Goal: Navigation & Orientation: Find specific page/section

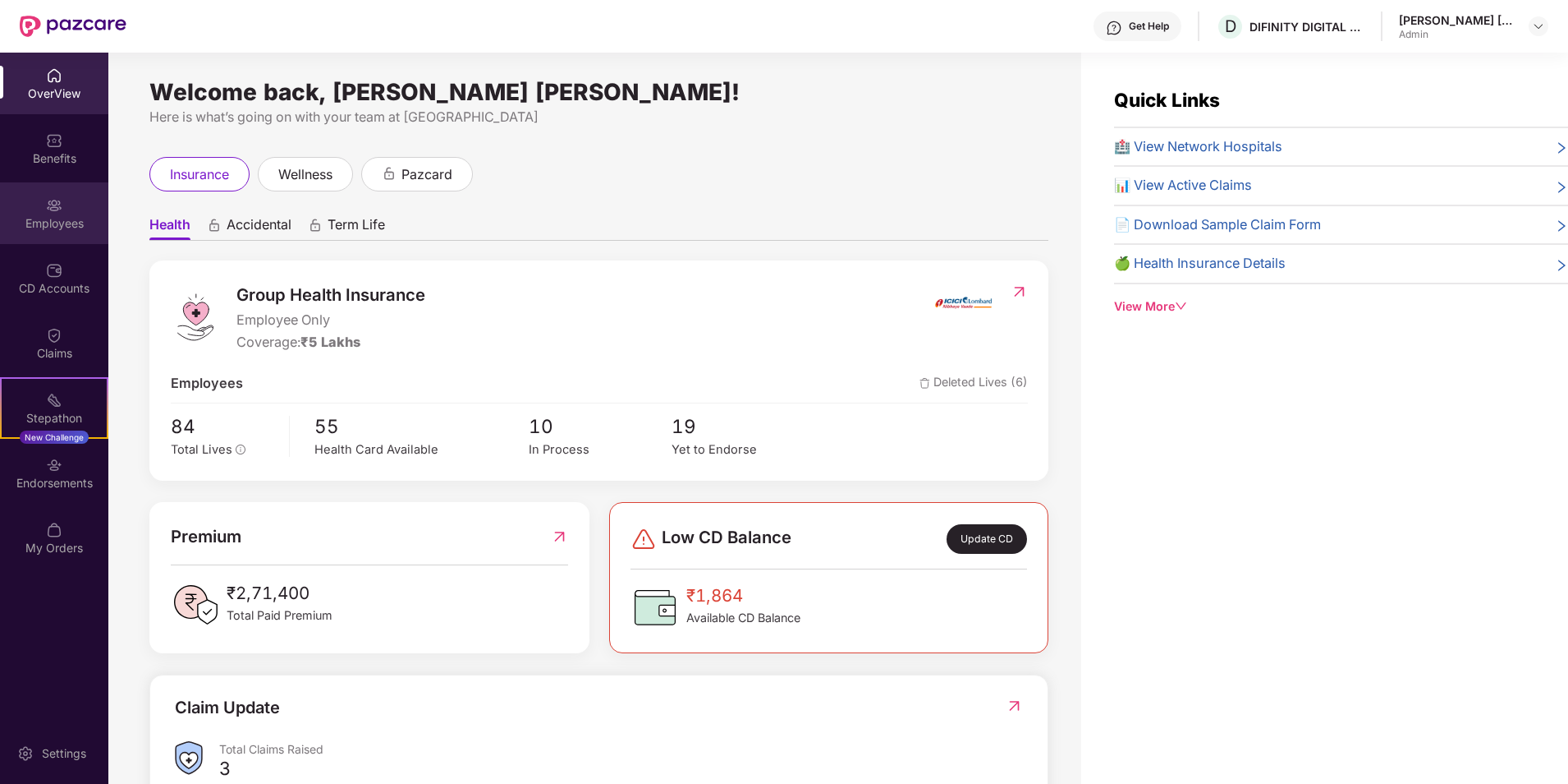
click at [77, 229] on div "Employees" at bounding box center [54, 224] width 108 height 17
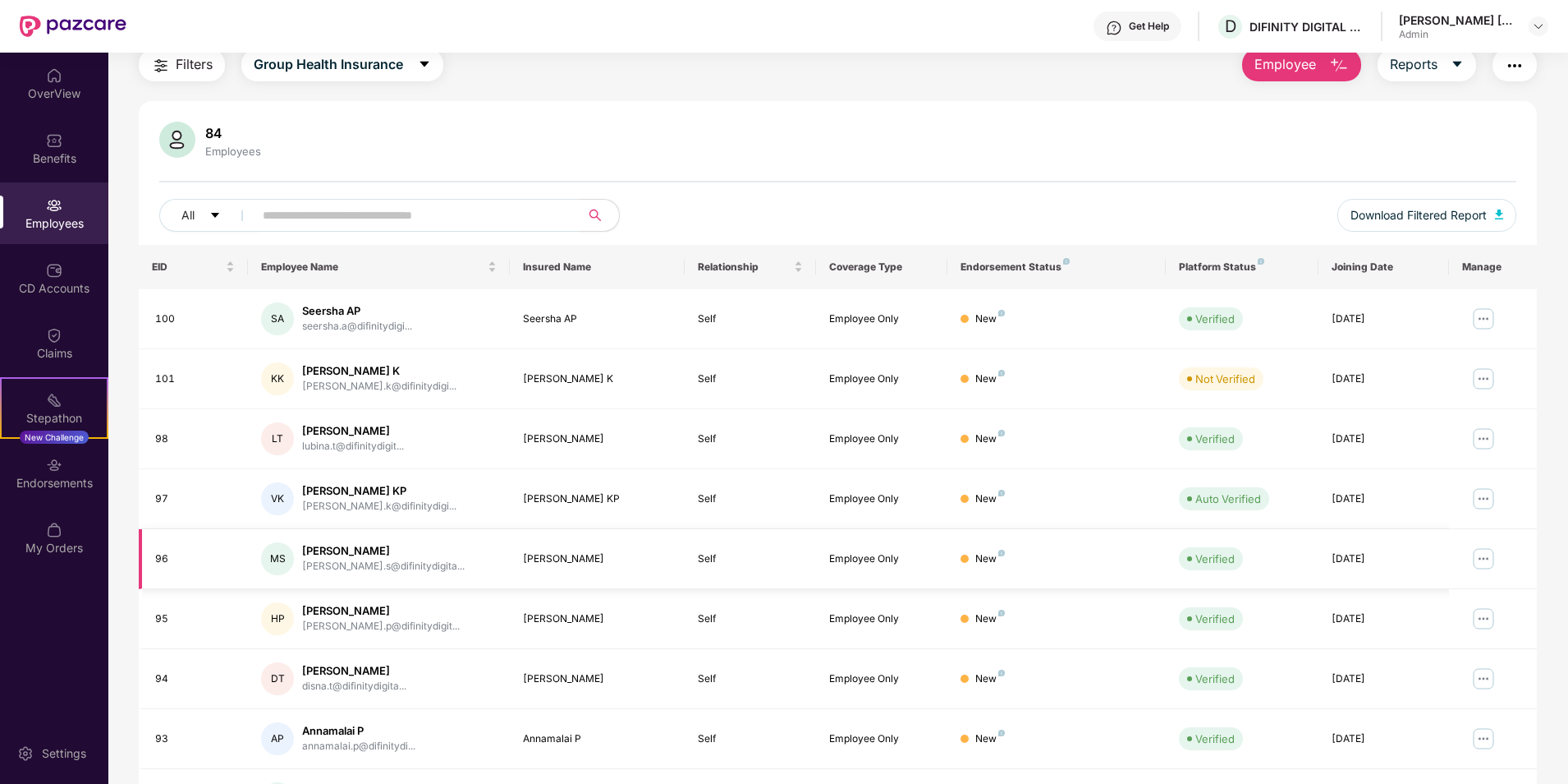
scroll to position [226, 0]
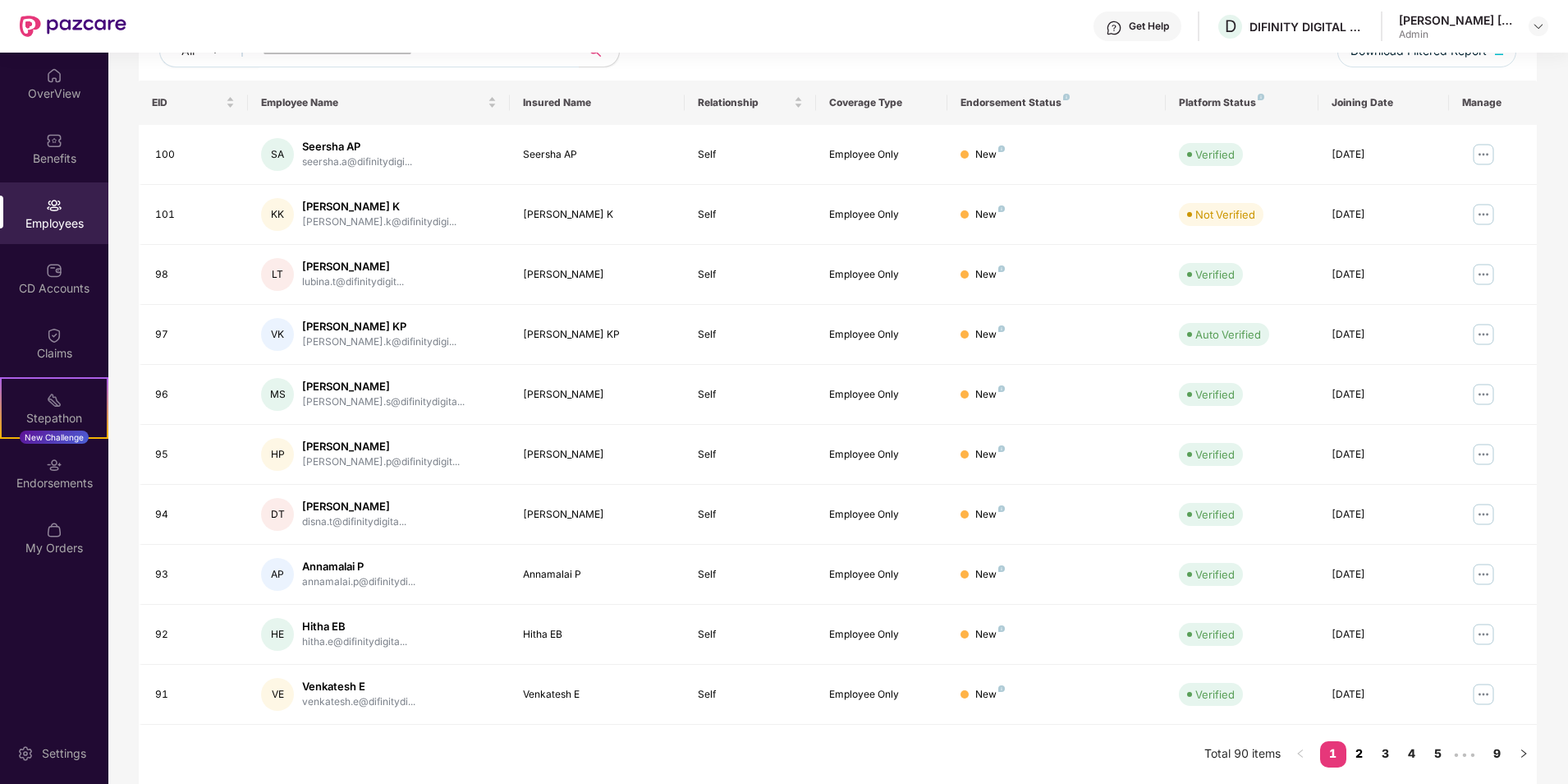
click at [1362, 756] on link "2" at bounding box center [1360, 754] width 27 height 25
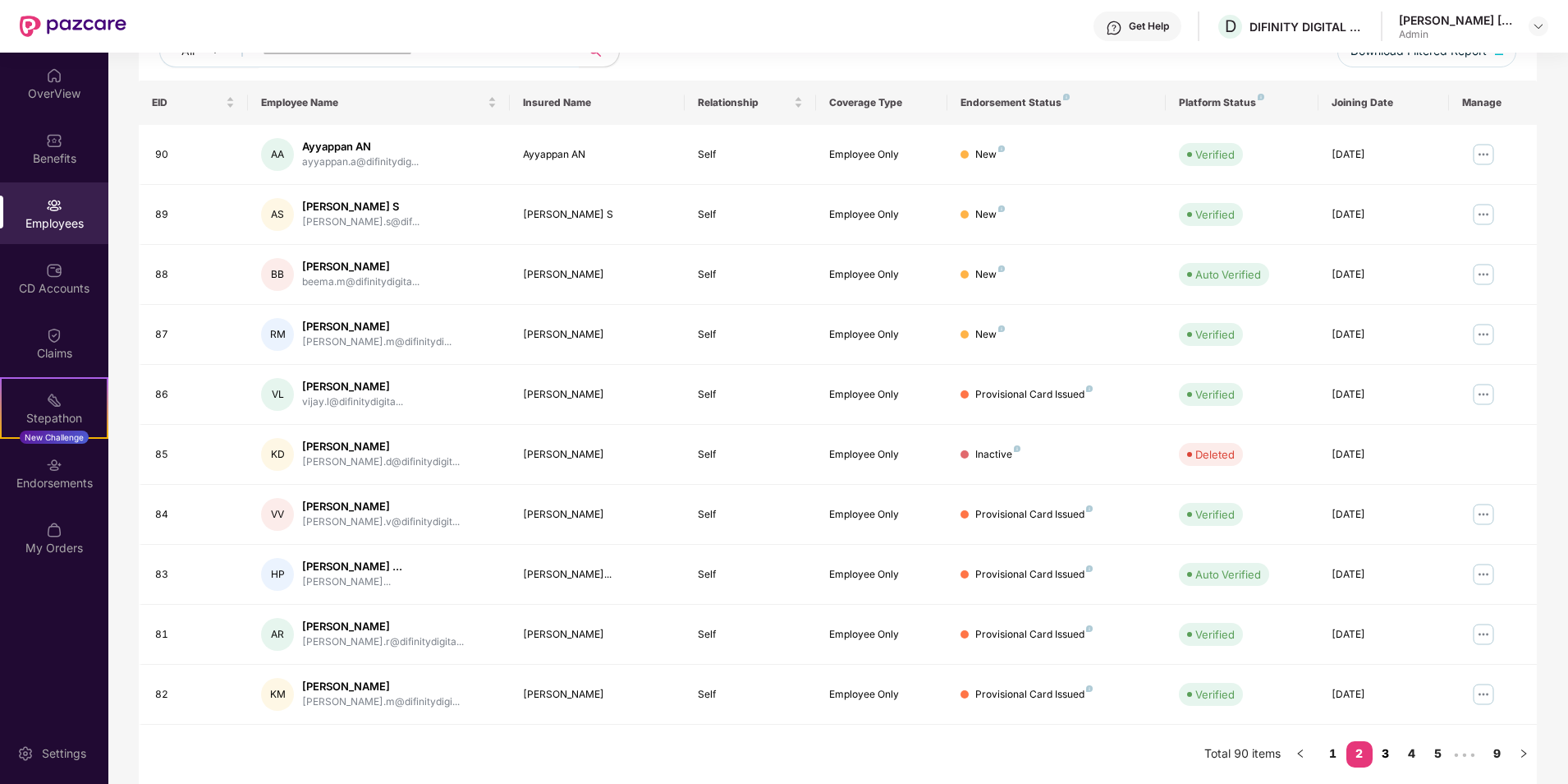
click at [1378, 752] on link "3" at bounding box center [1386, 754] width 27 height 25
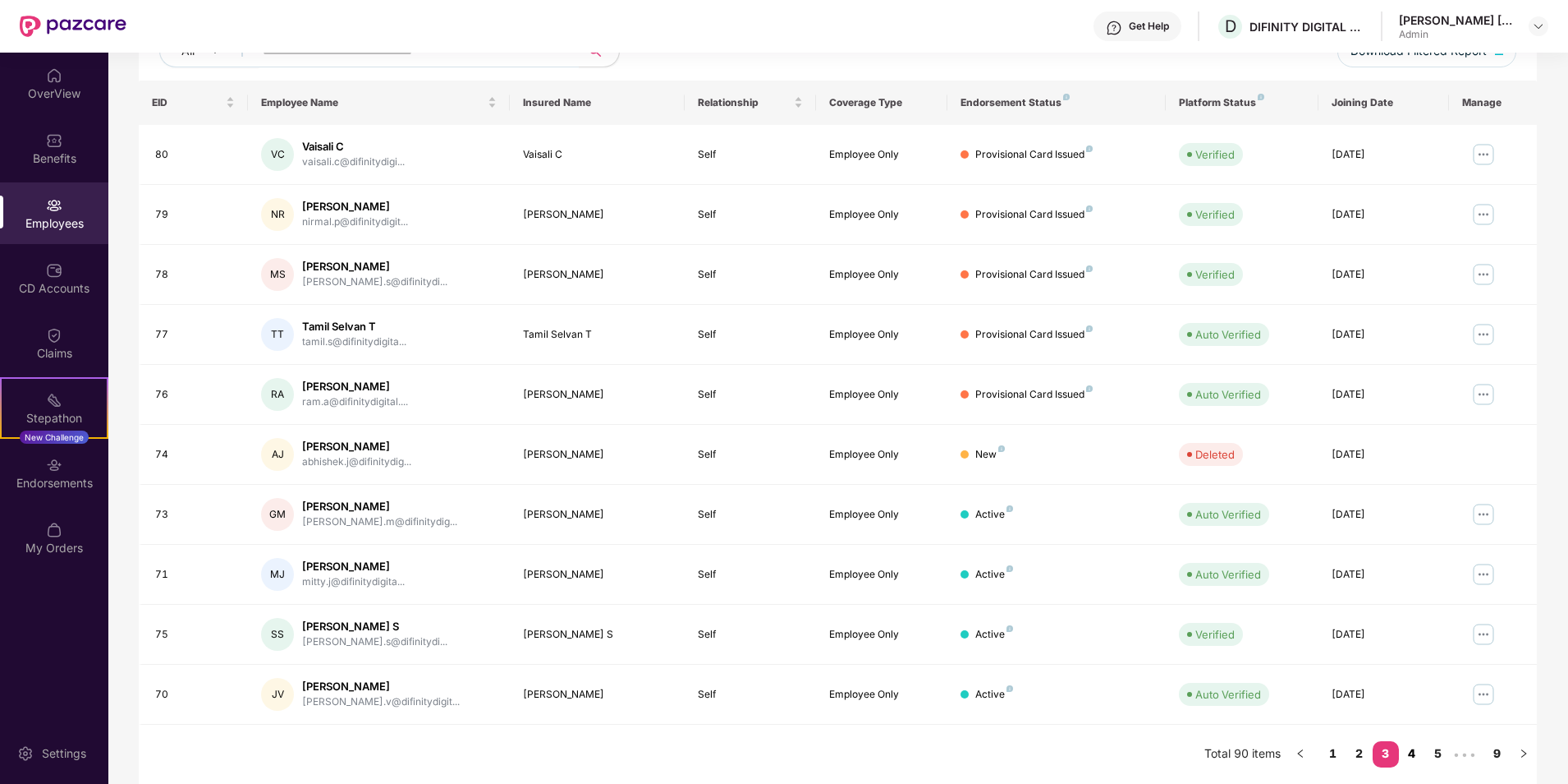
click at [1410, 754] on link "4" at bounding box center [1413, 754] width 27 height 25
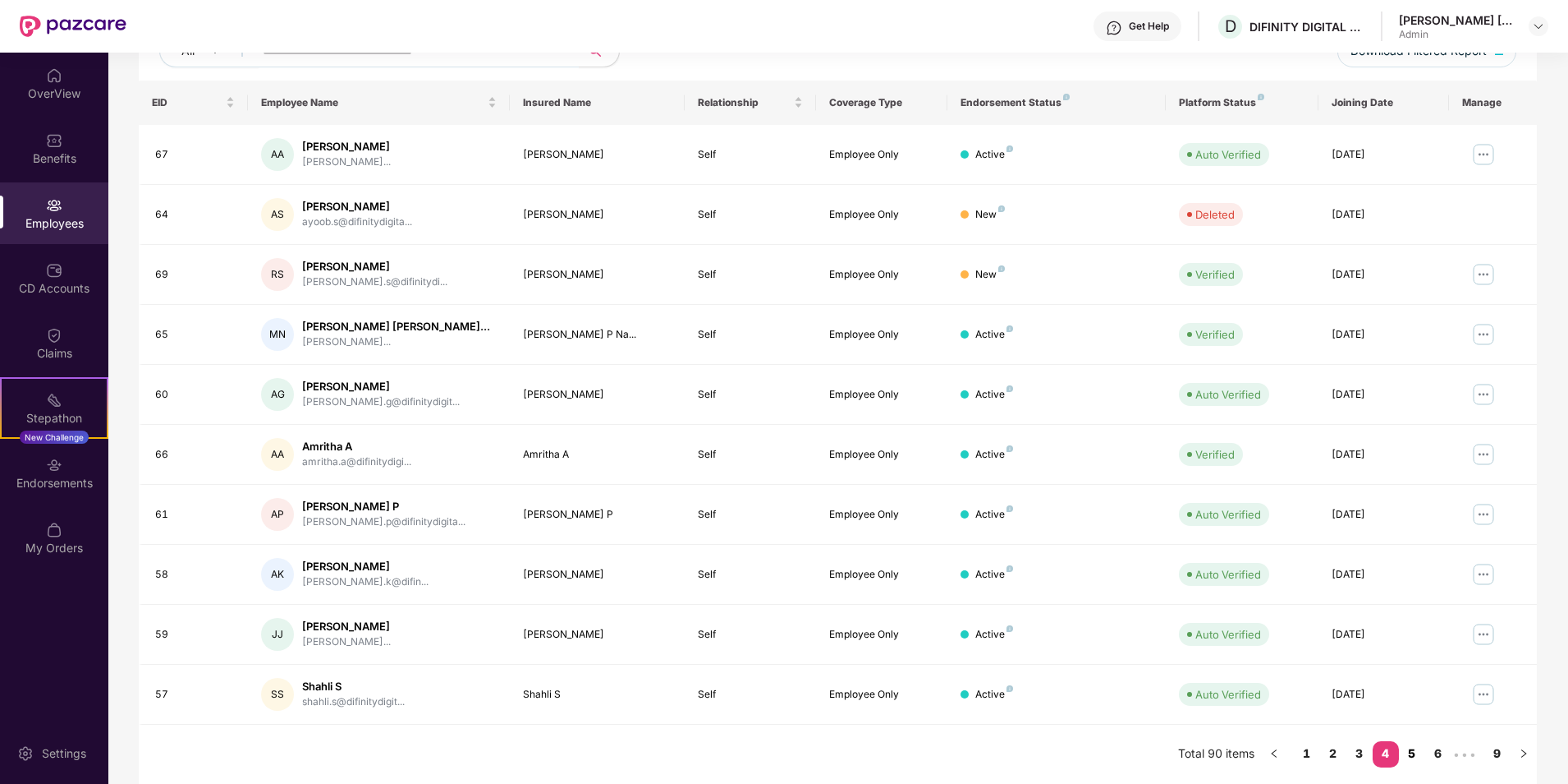
click at [1411, 753] on link "5" at bounding box center [1413, 754] width 27 height 25
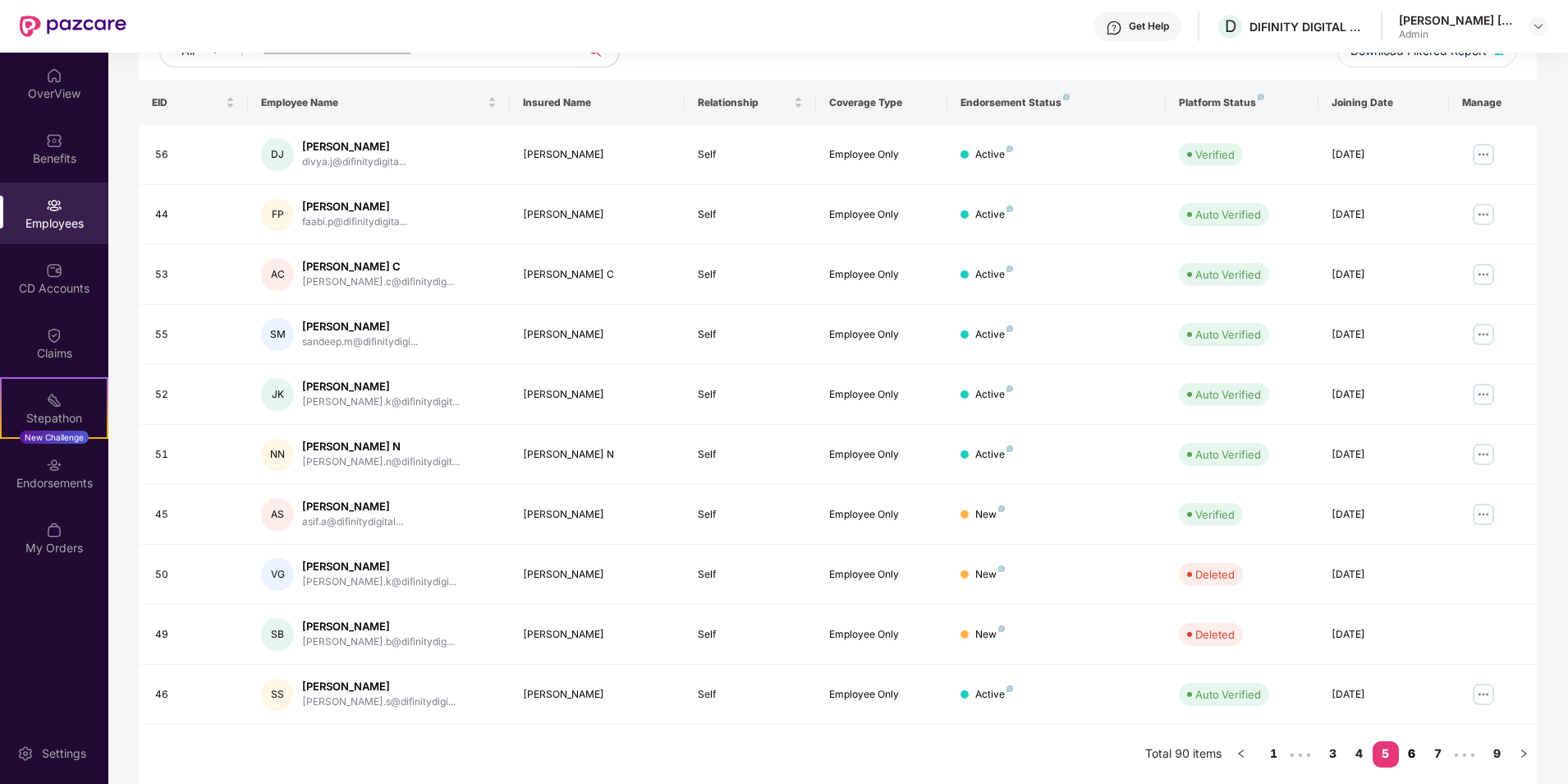
click at [1411, 752] on link "6" at bounding box center [1413, 754] width 27 height 25
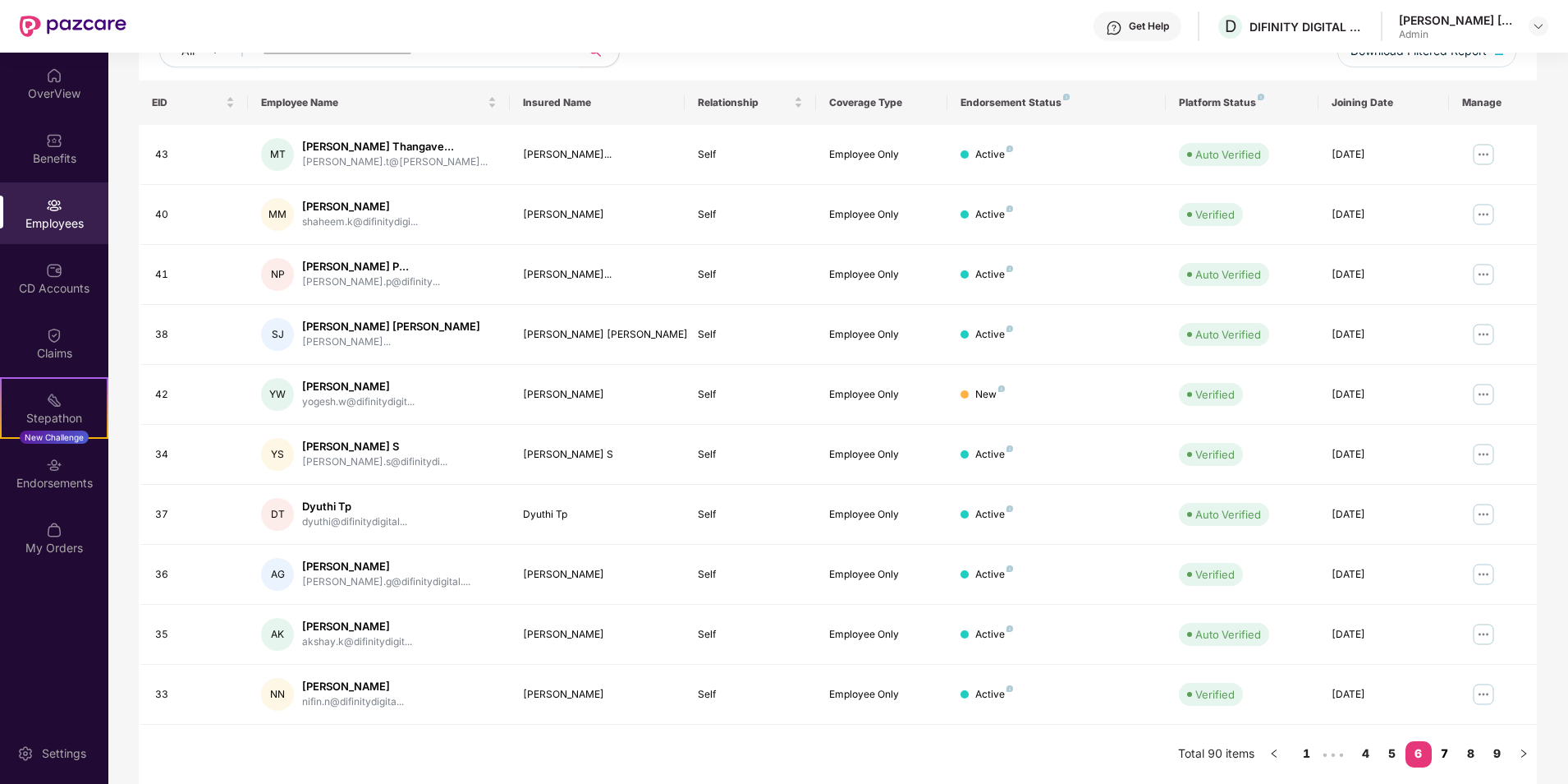
click at [1440, 751] on link "7" at bounding box center [1445, 754] width 27 height 25
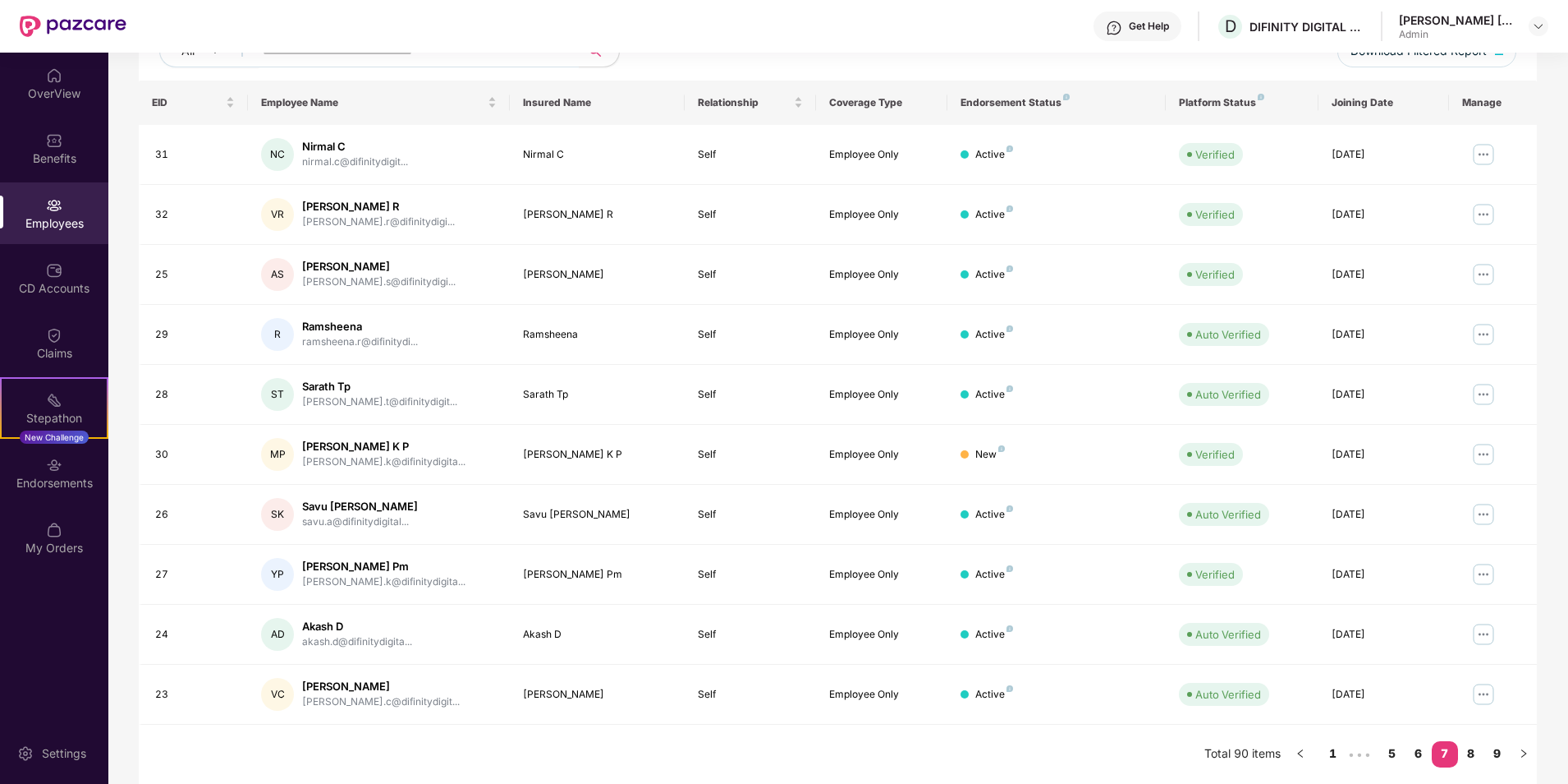
scroll to position [224, 0]
